Goal: Task Accomplishment & Management: Use online tool/utility

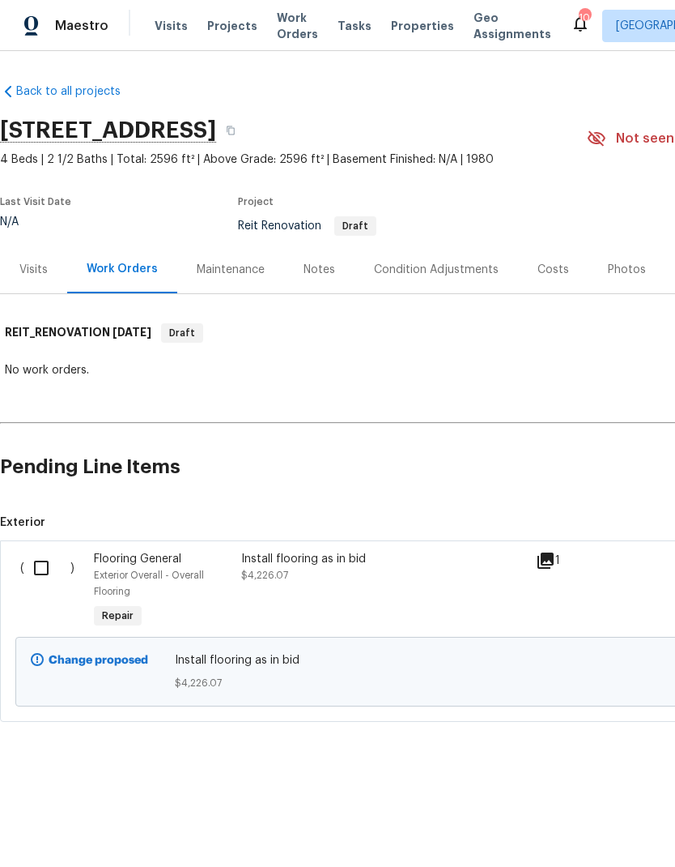
click at [41, 568] on input "checkbox" at bounding box center [47, 568] width 46 height 34
checkbox input "true"
click at [596, 826] on span "Create Work Order" at bounding box center [583, 826] width 108 height 20
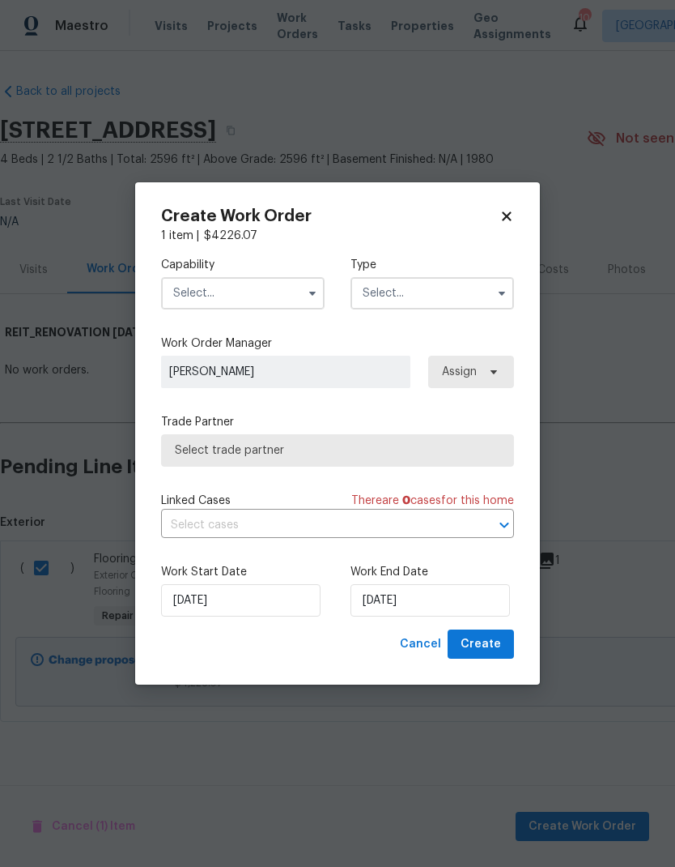
click at [257, 293] on input "text" at bounding box center [243, 293] width 164 height 32
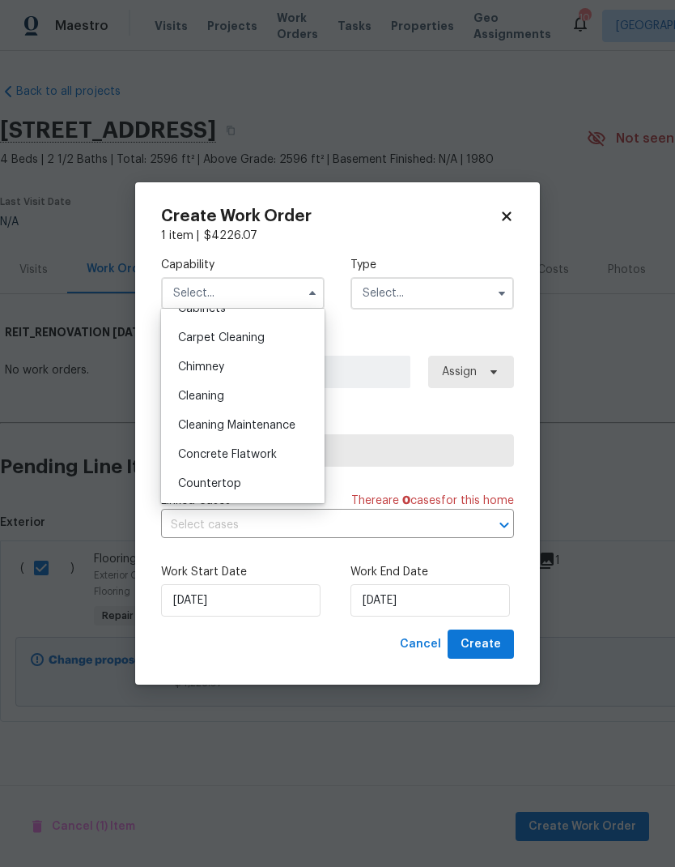
scroll to position [164, 0]
click at [279, 247] on div "Capability Agent Appliance Bathtub Resurfacing BRN And Lrr Broker Cabinets Carp…" at bounding box center [337, 283] width 353 height 79
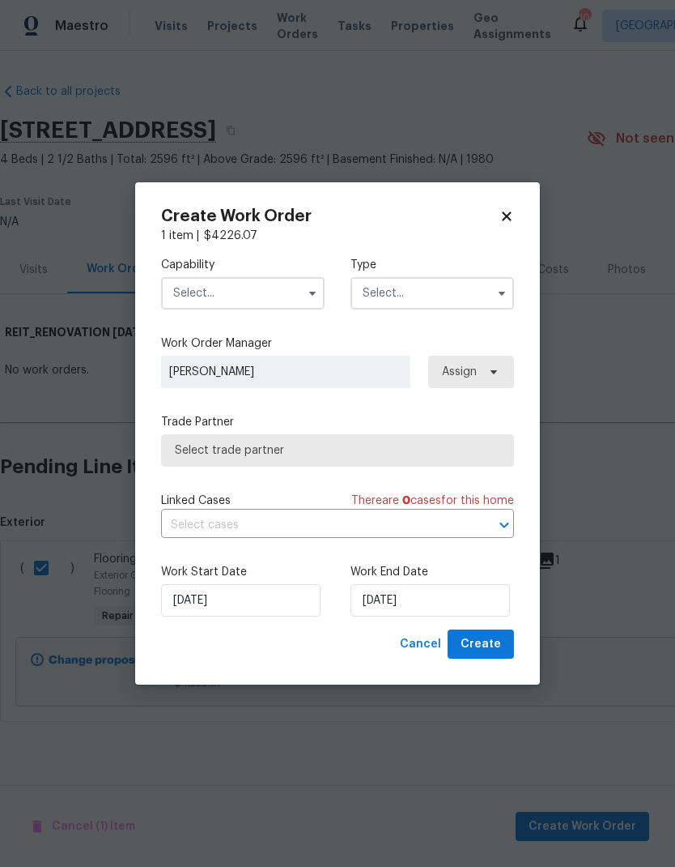
click at [245, 299] on input "text" at bounding box center [243, 293] width 164 height 32
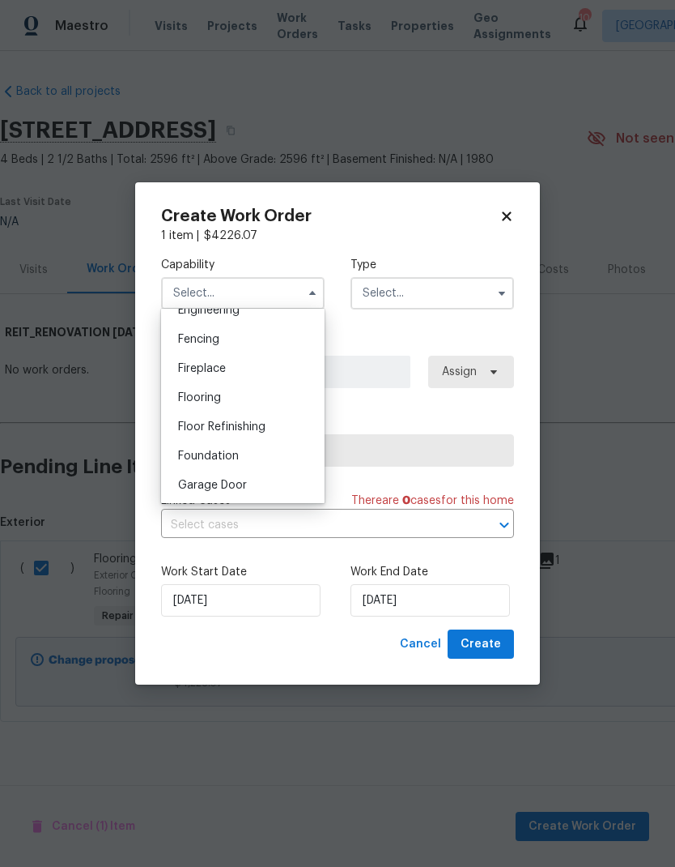
scroll to position [563, 0]
click at [224, 390] on div "Flooring" at bounding box center [242, 392] width 155 height 29
type input "Flooring"
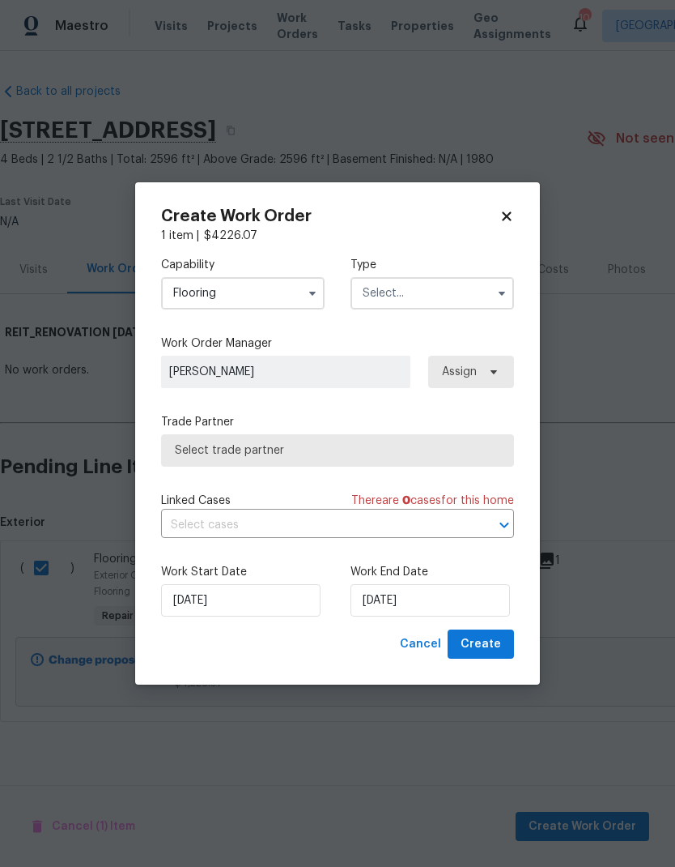
click at [419, 296] on input "text" at bounding box center [433, 293] width 164 height 32
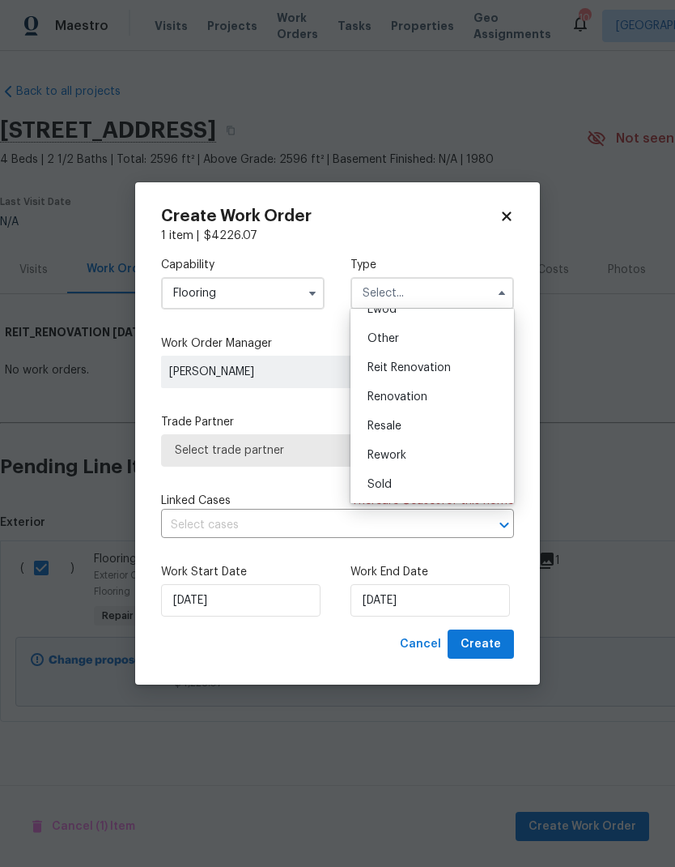
scroll to position [193, 0]
click at [424, 367] on span "Reit Renovation" at bounding box center [409, 367] width 83 height 11
type input "Reit Renovation"
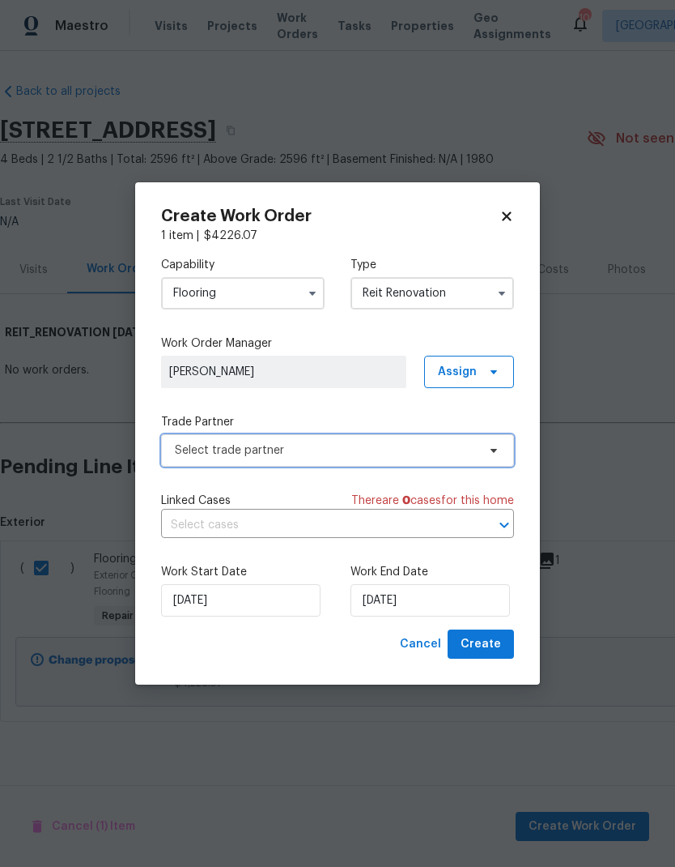
click at [394, 450] on span "Select trade partner" at bounding box center [326, 450] width 302 height 16
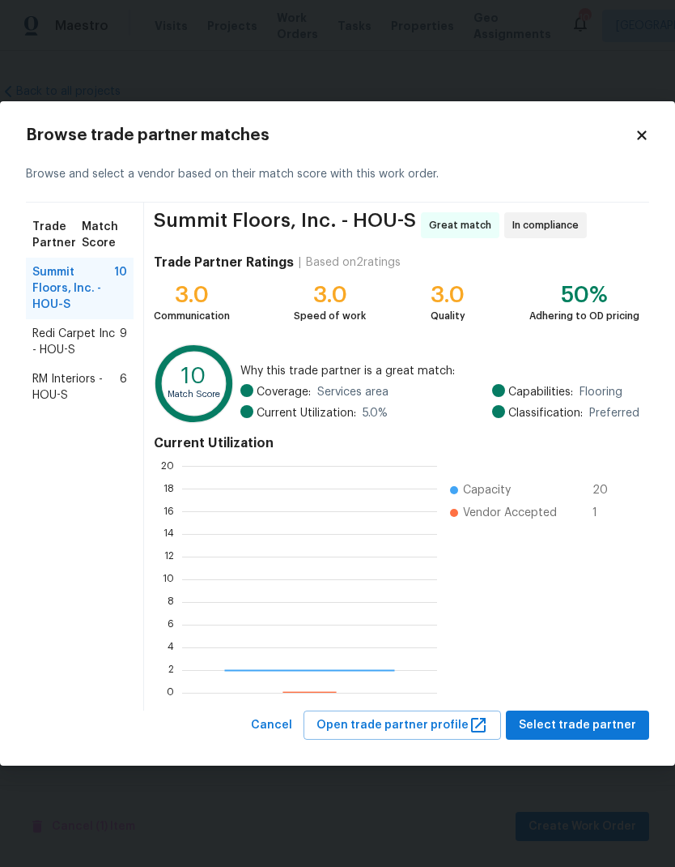
scroll to position [227, 255]
click at [607, 726] on span "Select trade partner" at bounding box center [577, 725] width 117 height 20
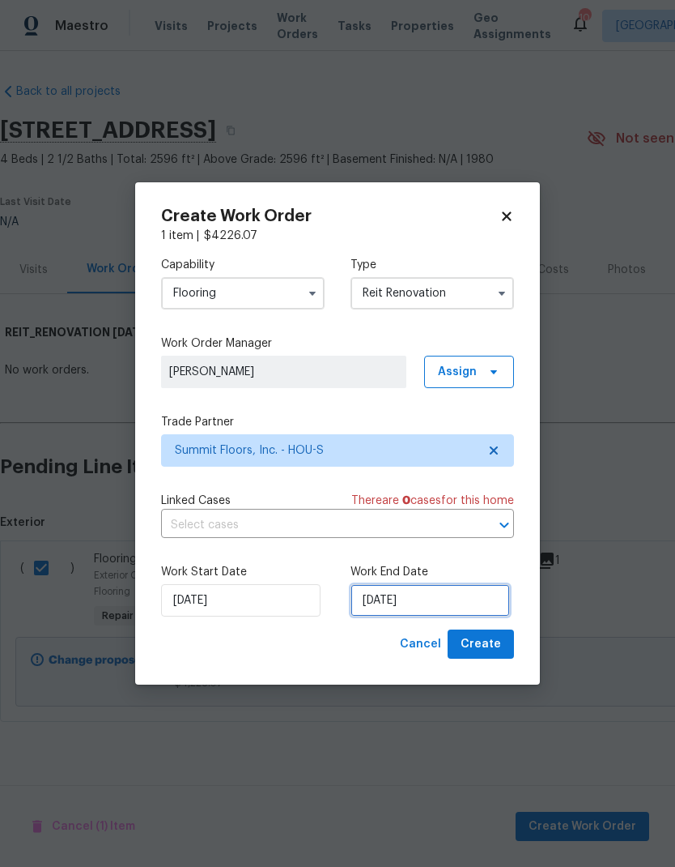
click at [452, 592] on input "[DATE]" at bounding box center [431, 600] width 160 height 32
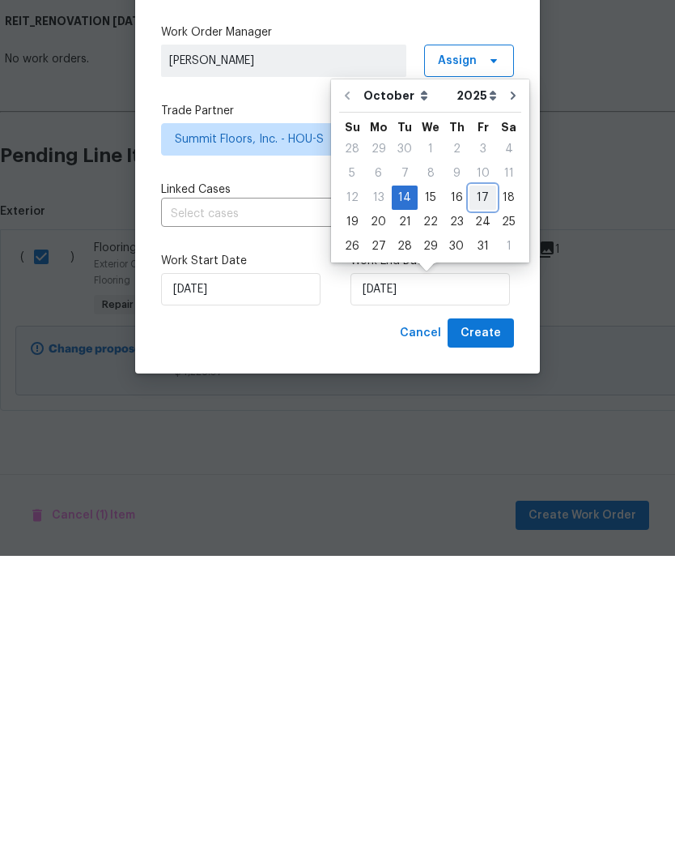
click at [483, 497] on div "17" at bounding box center [483, 508] width 27 height 23
type input "[DATE]"
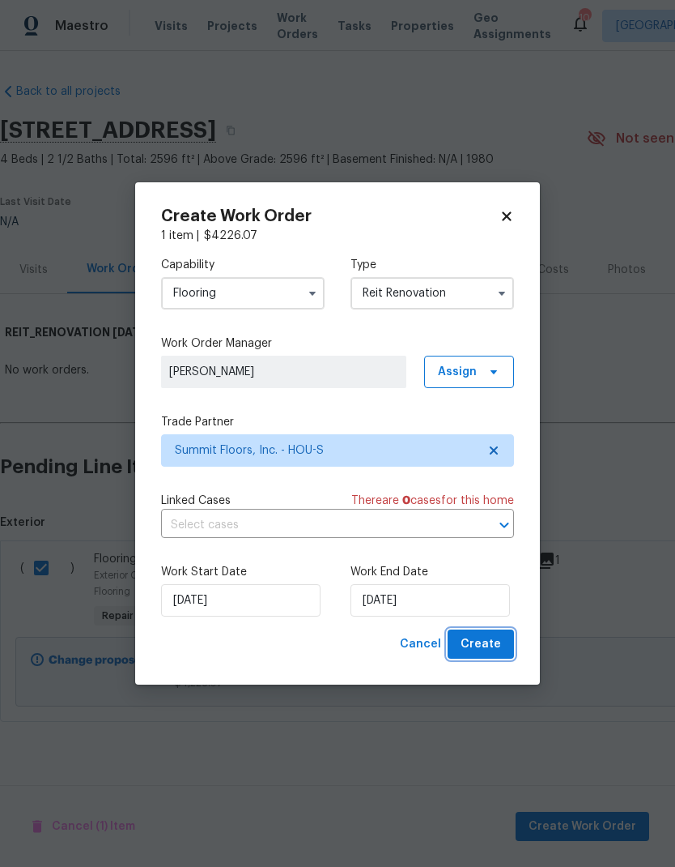
click at [487, 644] on span "Create" at bounding box center [481, 644] width 40 height 20
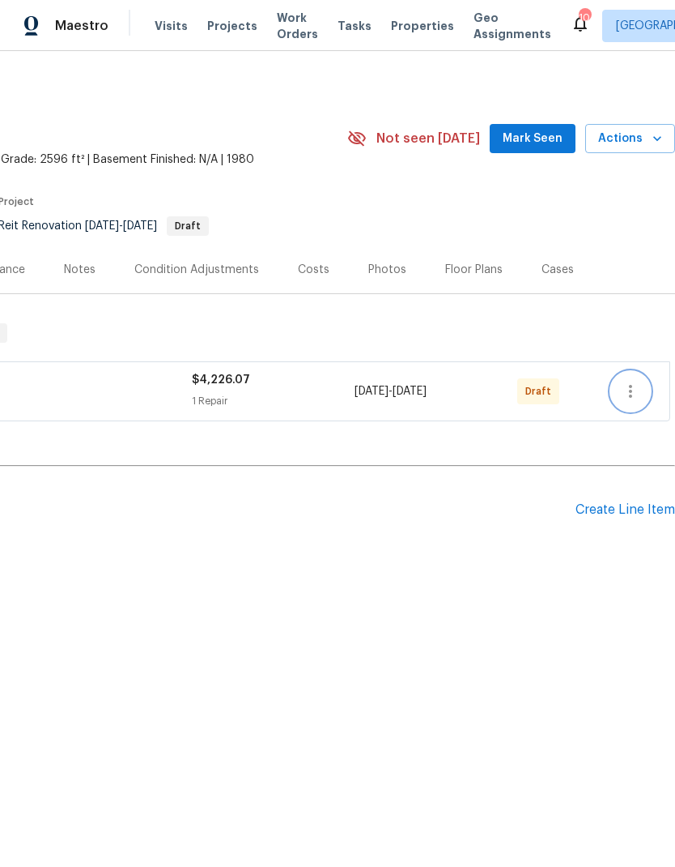
click at [619, 396] on button "button" at bounding box center [630, 391] width 39 height 39
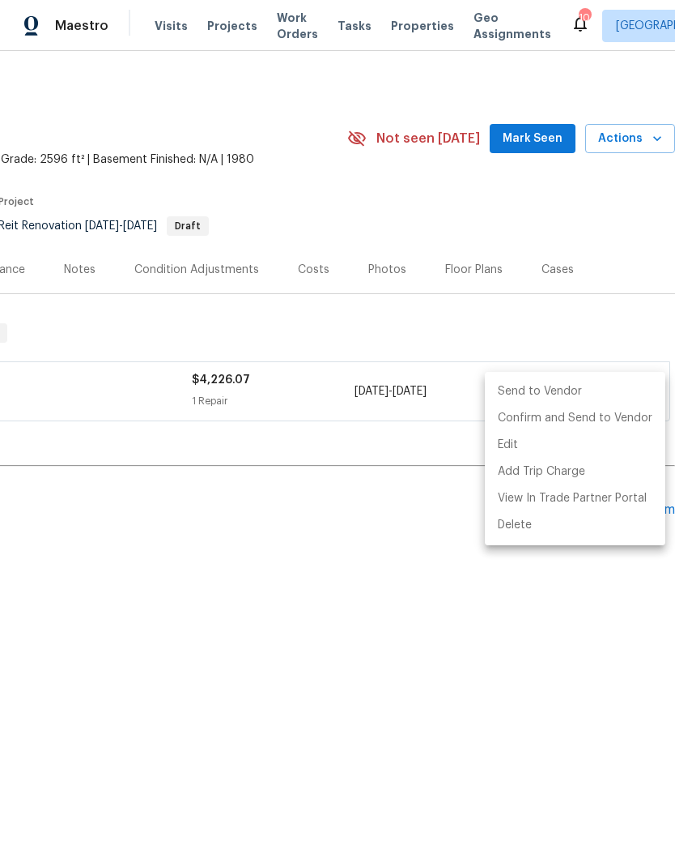
click at [586, 394] on li "Send to Vendor" at bounding box center [575, 391] width 181 height 27
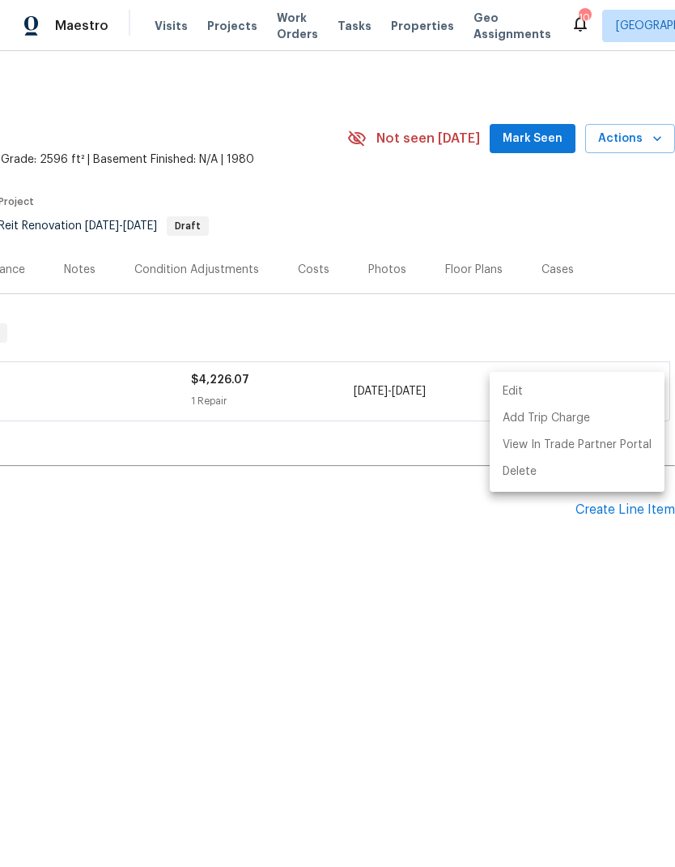
click at [311, 541] on div at bounding box center [337, 433] width 675 height 867
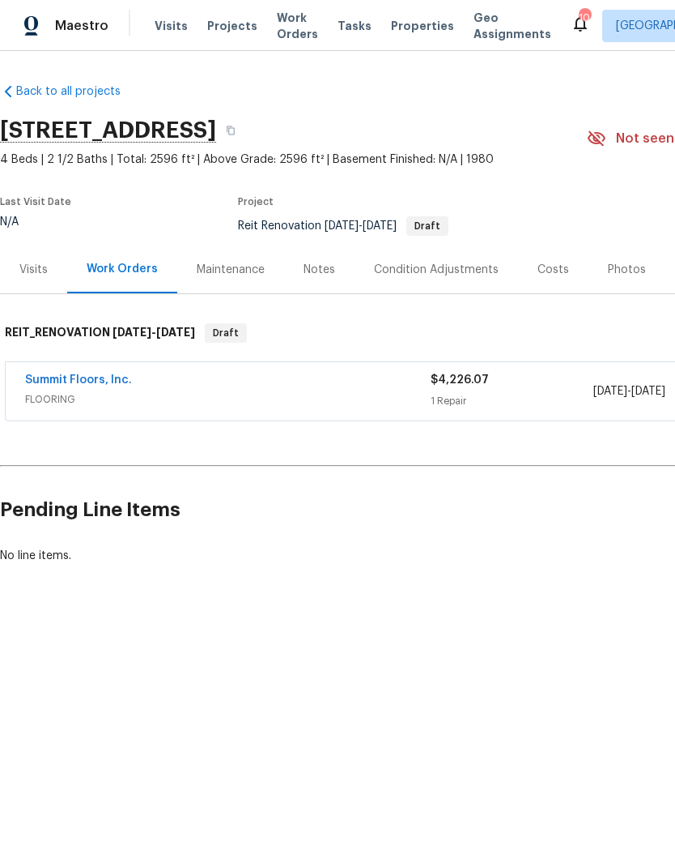
scroll to position [0, 0]
